Goal: Check status: Check status

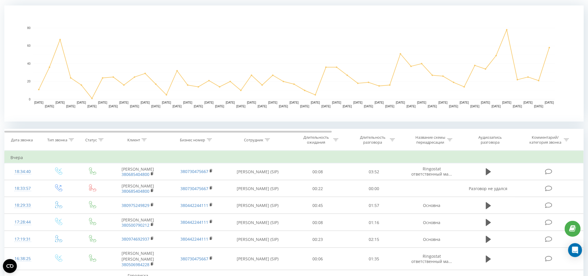
scroll to position [6, 0]
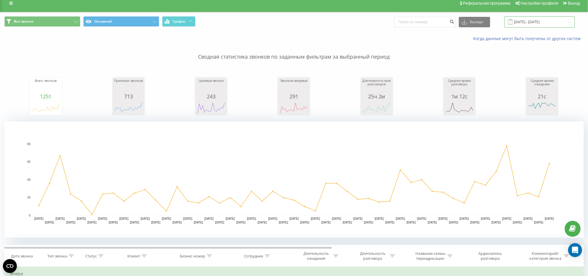
click at [548, 26] on input "[DATE] - [DATE]" at bounding box center [540, 21] width 70 height 11
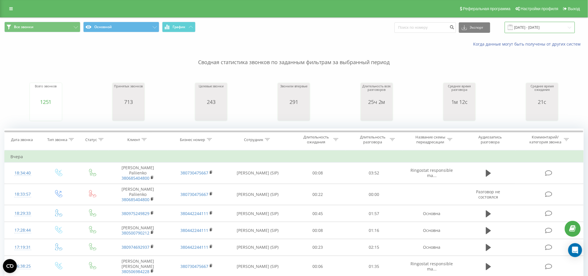
click at [554, 23] on input "[DATE] - [DATE]" at bounding box center [540, 27] width 70 height 11
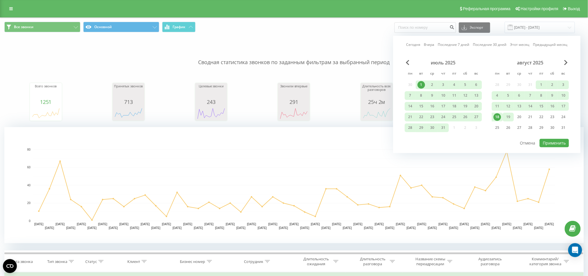
click at [510, 115] on font "19" at bounding box center [508, 116] width 4 height 5
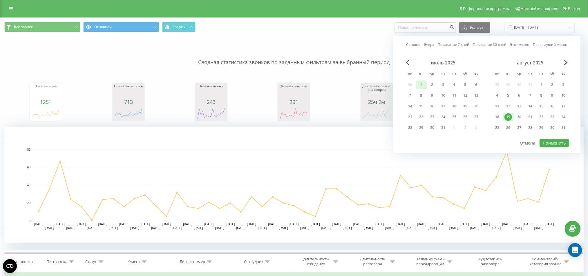
click at [421, 82] on font "1" at bounding box center [421, 84] width 2 height 5
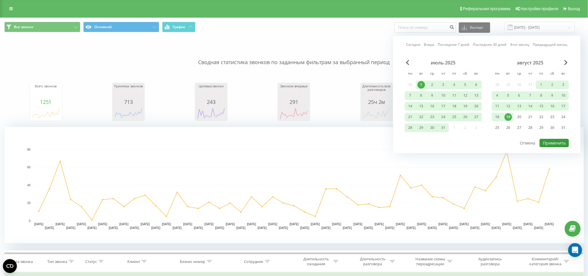
click at [557, 143] on font "Применить" at bounding box center [554, 143] width 23 height 6
type input "01.07.2025 - 19.08.2025"
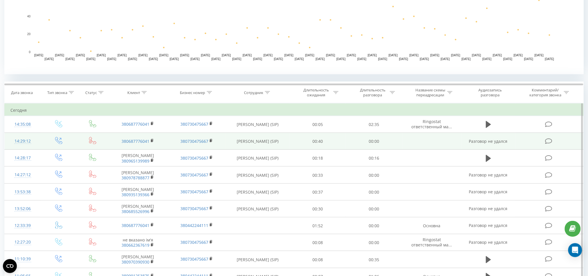
scroll to position [193, 0]
